Goal: Task Accomplishment & Management: Use online tool/utility

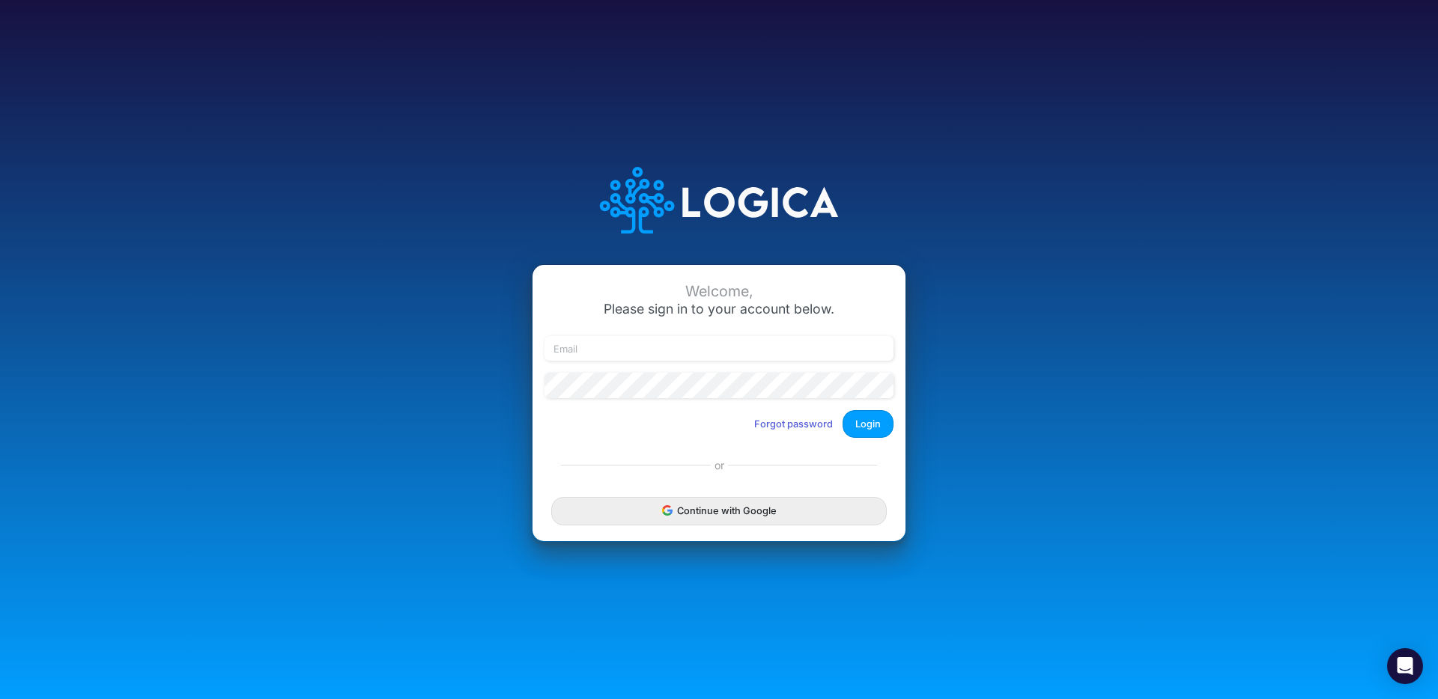
click at [665, 520] on button "Continue with Google" at bounding box center [718, 511] width 335 height 28
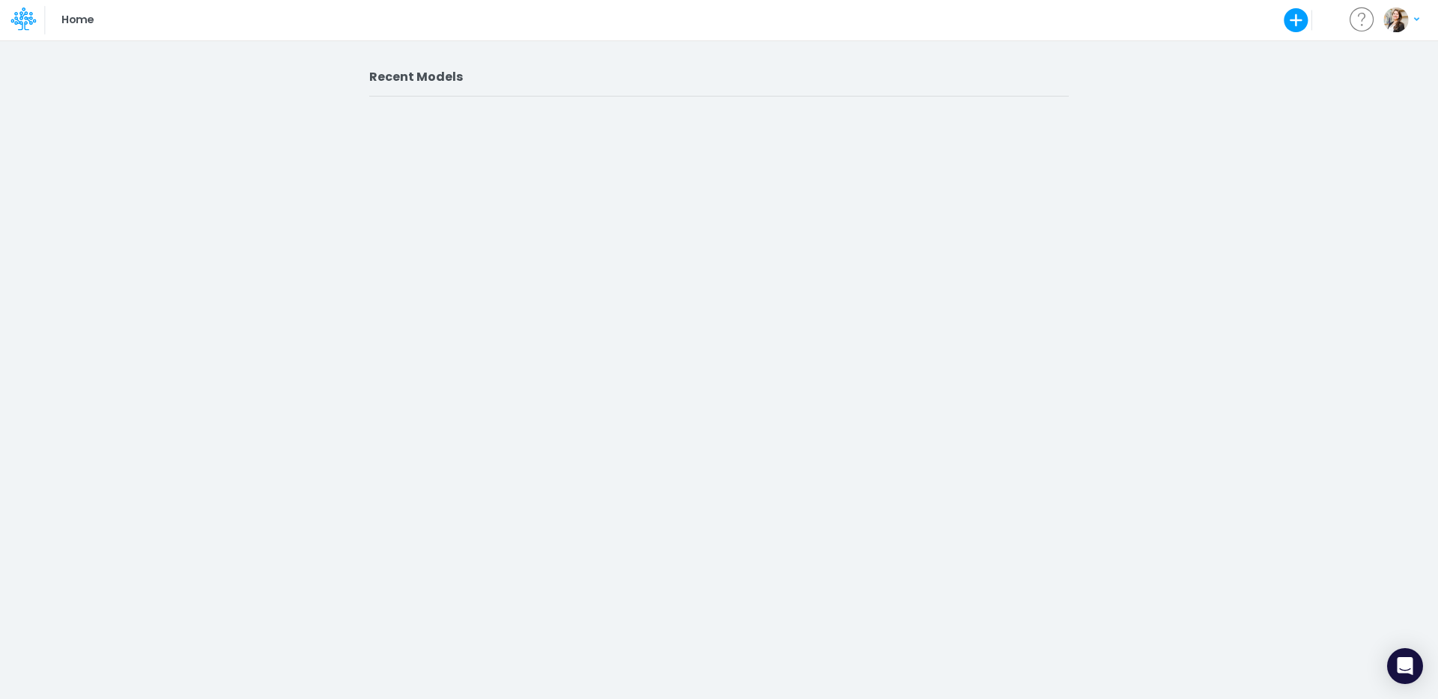
click at [810, 278] on div "Recent Models" at bounding box center [719, 370] width 1438 height 660
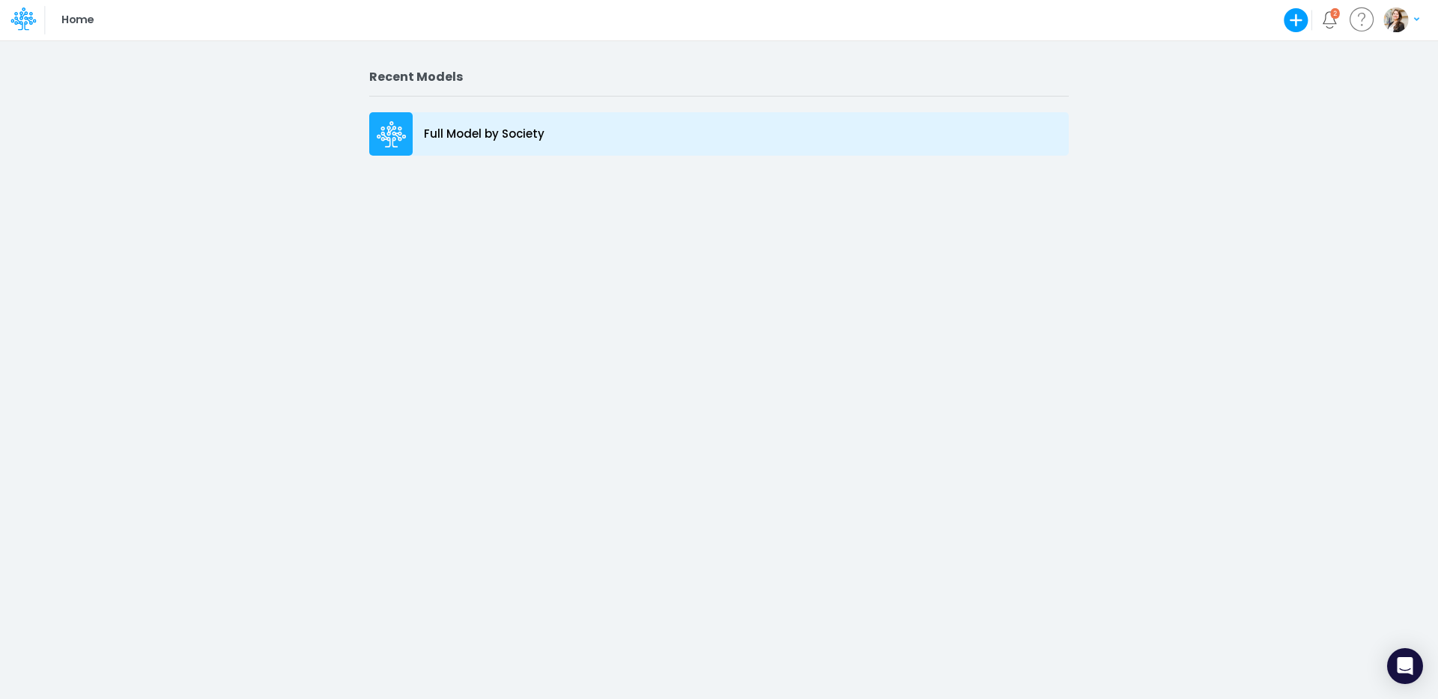
click at [489, 136] on p "Full Model by Society" at bounding box center [484, 134] width 121 height 17
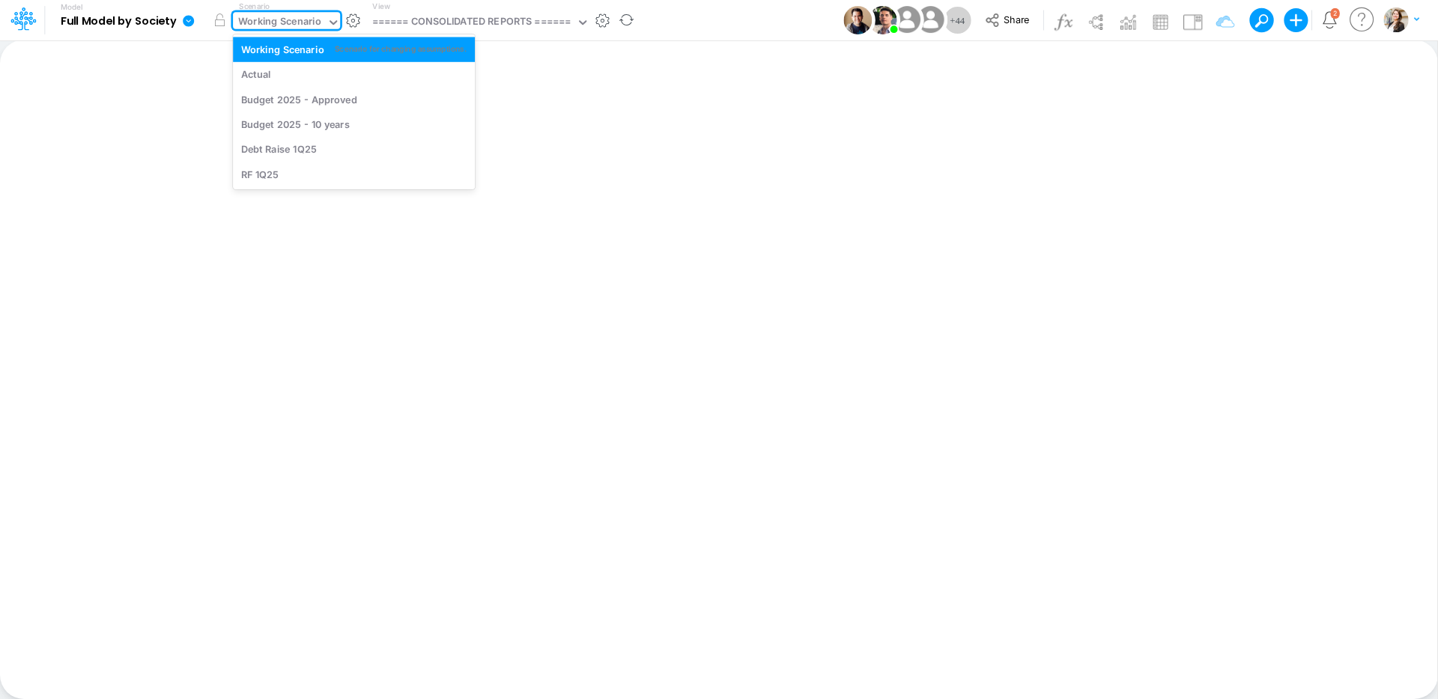
click at [263, 22] on div "Working Scenario" at bounding box center [279, 22] width 83 height 17
click at [264, 79] on div "Actual" at bounding box center [256, 74] width 30 height 14
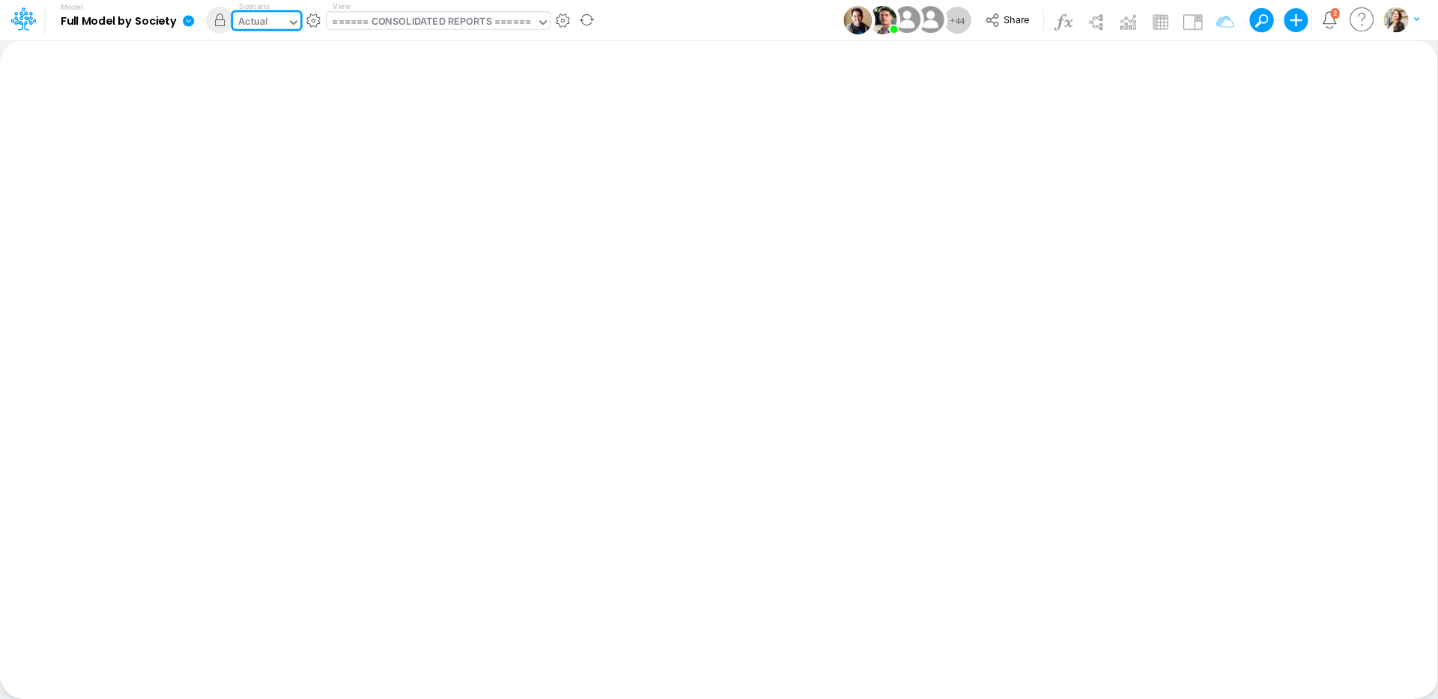
click at [426, 16] on div "====== CONSOLIDATED REPORTS ======" at bounding box center [431, 22] width 198 height 17
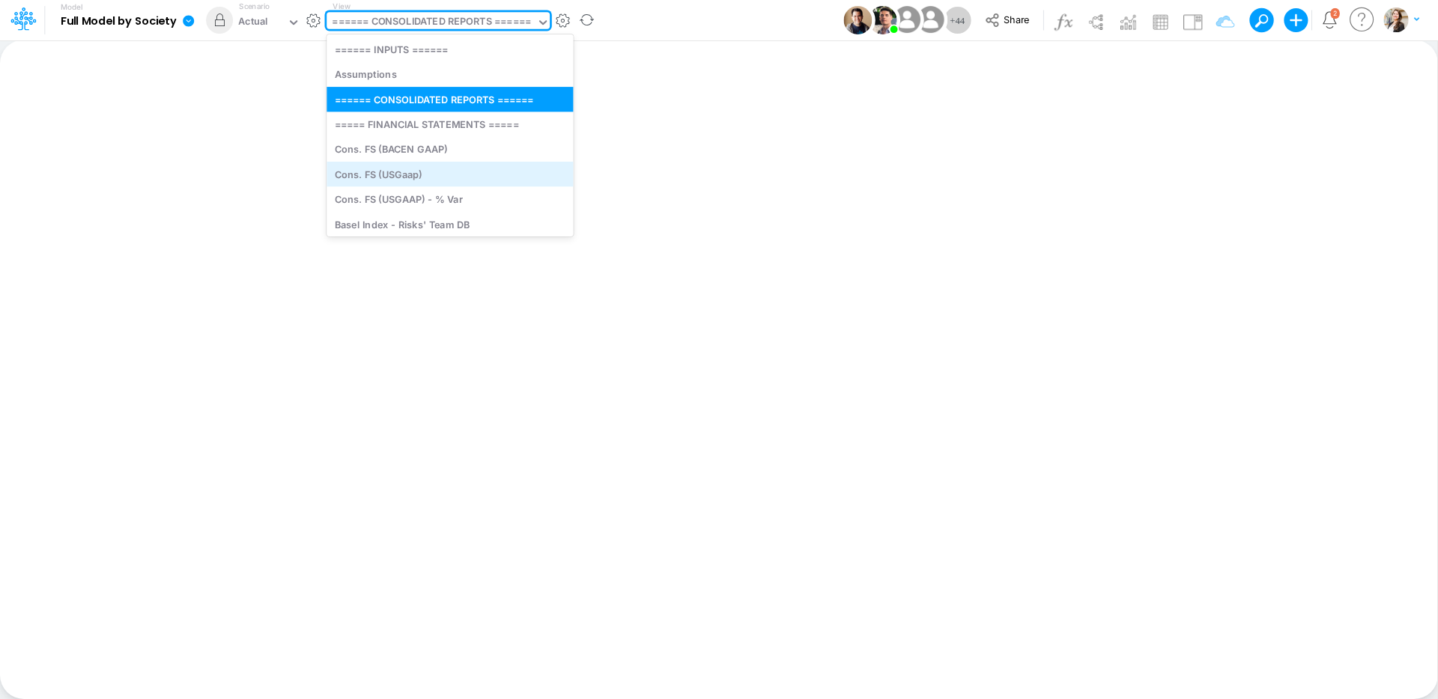
click at [378, 169] on div "Cons. FS (USGaap)" at bounding box center [449, 174] width 246 height 25
type input "Consolidated FS - USGAAP"
